Goal: Task Accomplishment & Management: Manage account settings

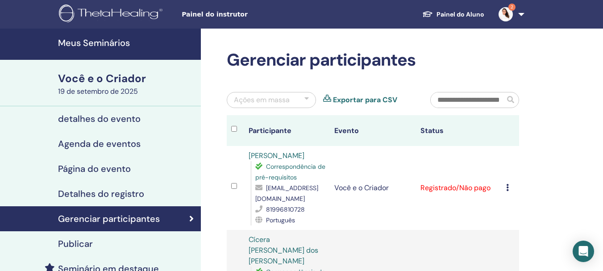
scroll to position [89, 0]
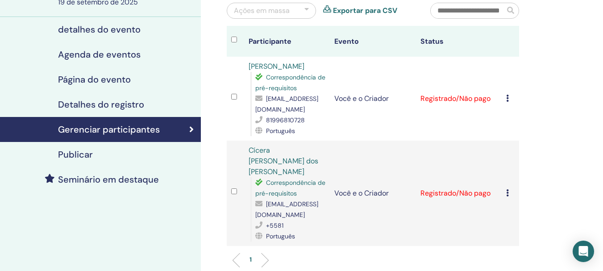
click at [507, 99] on icon at bounding box center [507, 98] width 3 height 7
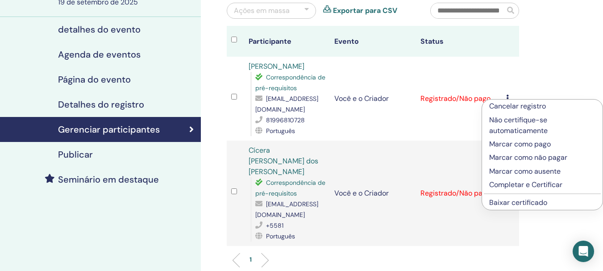
click at [517, 144] on font "Marcar como pago" at bounding box center [521, 143] width 62 height 9
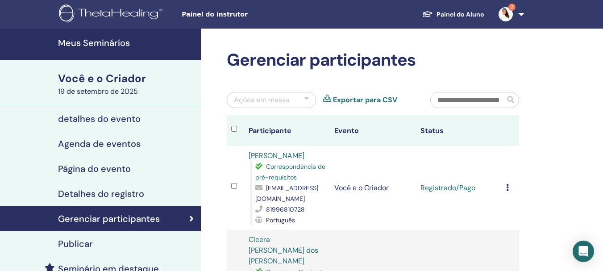
scroll to position [134, 0]
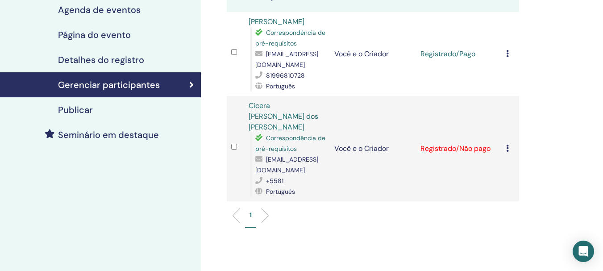
click at [508, 145] on icon at bounding box center [507, 148] width 3 height 7
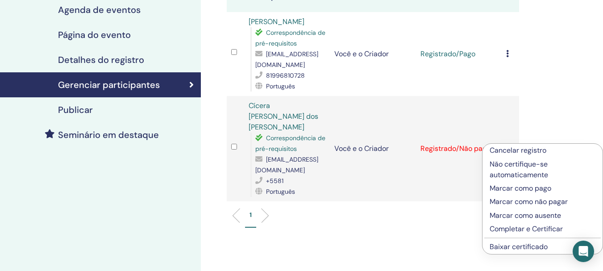
click at [520, 188] on font "Marcar como pago" at bounding box center [521, 188] width 62 height 9
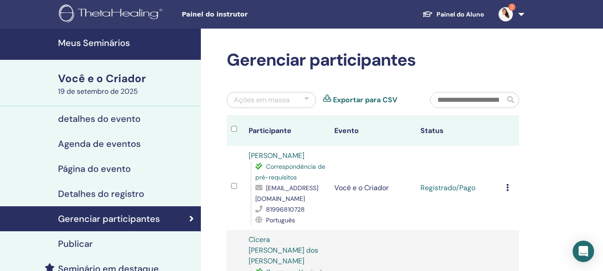
scroll to position [89, 0]
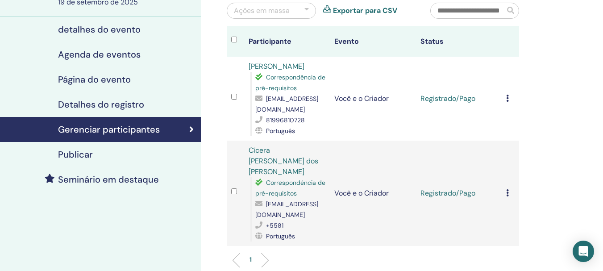
click at [507, 100] on icon at bounding box center [507, 98] width 3 height 7
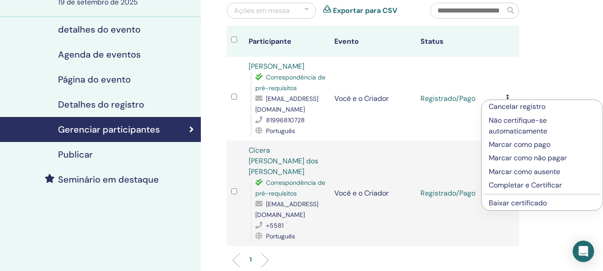
click at [526, 201] on font "Baixar certificado" at bounding box center [518, 202] width 58 height 9
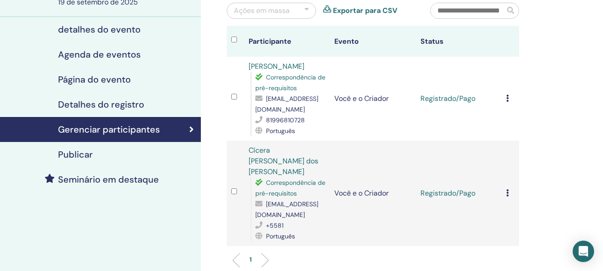
click at [508, 189] on icon at bounding box center [507, 192] width 3 height 7
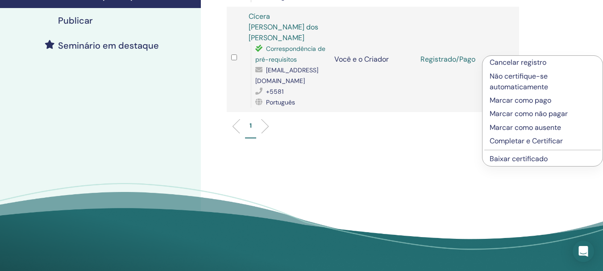
scroll to position [268, 0]
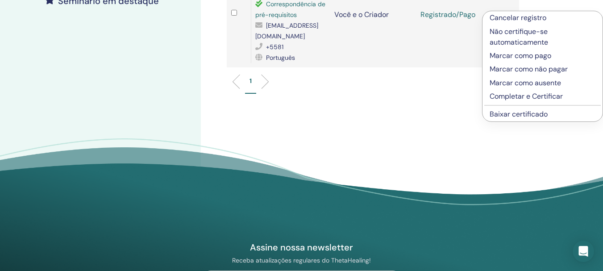
click at [532, 112] on font "Baixar certificado" at bounding box center [519, 113] width 58 height 9
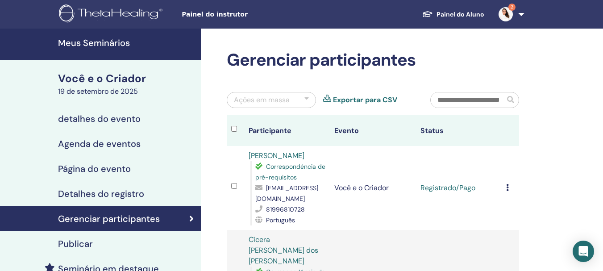
scroll to position [89, 0]
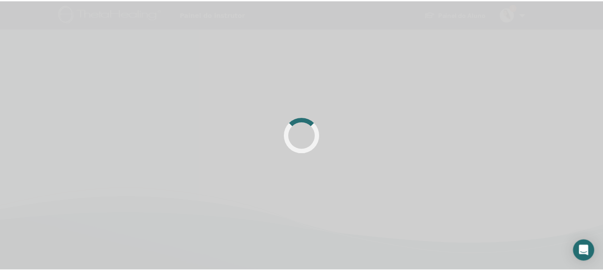
scroll to position [89, 0]
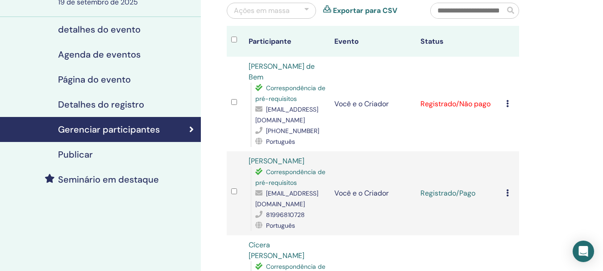
click at [507, 100] on icon at bounding box center [507, 103] width 3 height 7
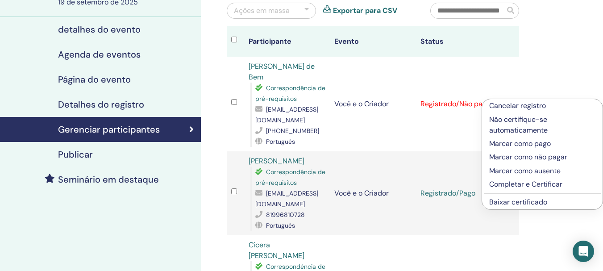
click at [527, 143] on font "Marcar como pago" at bounding box center [521, 143] width 62 height 9
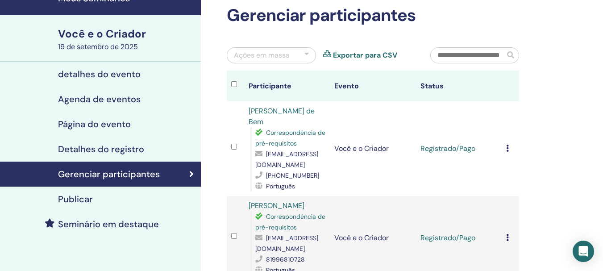
scroll to position [89, 0]
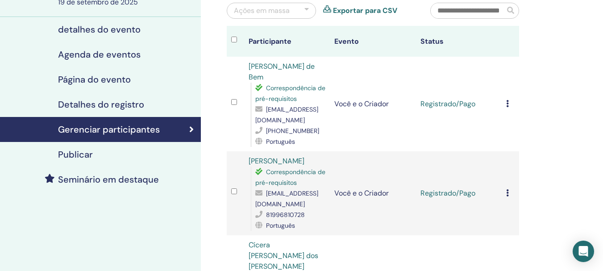
click at [507, 100] on icon at bounding box center [507, 103] width 3 height 7
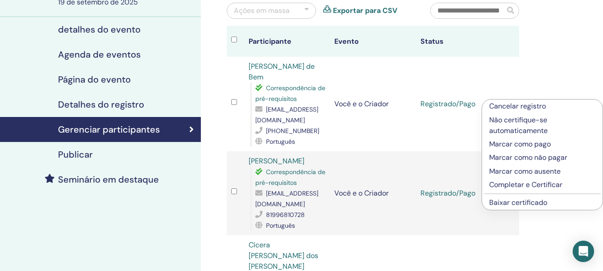
click at [531, 201] on font "Baixar certificado" at bounding box center [519, 202] width 58 height 9
